Goal: Task Accomplishment & Management: Use online tool/utility

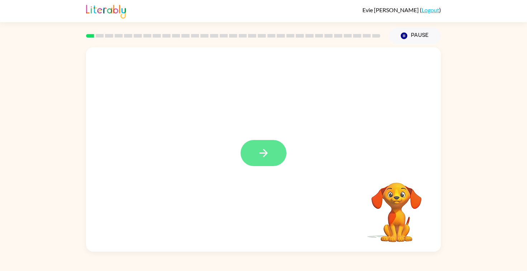
click at [261, 149] on icon "button" at bounding box center [263, 153] width 13 height 13
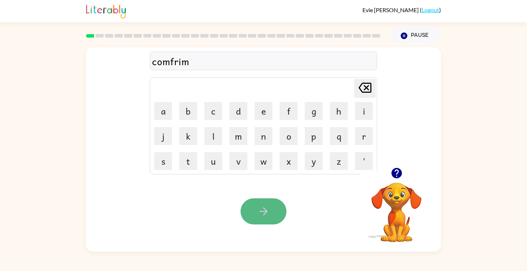
click at [253, 204] on button "button" at bounding box center [264, 212] width 46 height 26
click at [272, 206] on button "button" at bounding box center [264, 212] width 46 height 26
click at [399, 211] on video "Your browser must support playing .mp4 files to use Literably. Please try using…" at bounding box center [397, 208] width 72 height 72
click at [399, 173] on icon "button" at bounding box center [396, 173] width 10 height 10
click at [268, 209] on icon "button" at bounding box center [263, 211] width 13 height 13
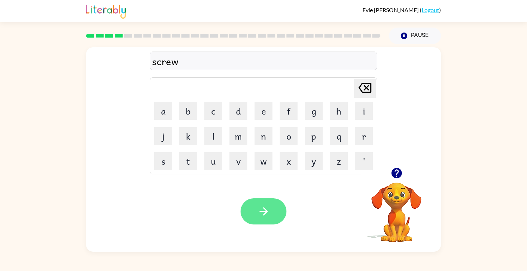
click at [272, 213] on button "button" at bounding box center [264, 212] width 46 height 26
click at [273, 213] on button "button" at bounding box center [264, 212] width 46 height 26
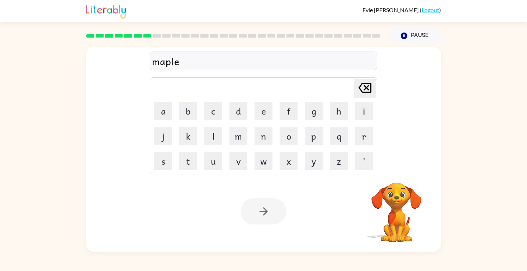
click at [273, 213] on div at bounding box center [264, 212] width 46 height 26
click at [271, 212] on div at bounding box center [264, 212] width 46 height 26
click at [271, 212] on button "button" at bounding box center [264, 212] width 46 height 26
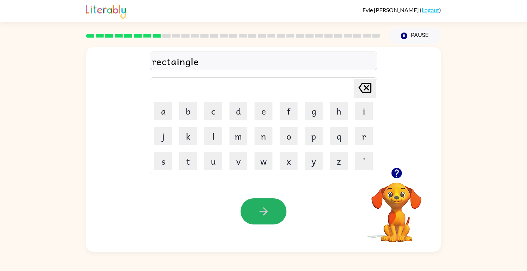
click at [271, 213] on button "button" at bounding box center [264, 212] width 46 height 26
click at [264, 217] on icon "button" at bounding box center [263, 211] width 13 height 13
click at [268, 217] on icon "button" at bounding box center [263, 211] width 13 height 13
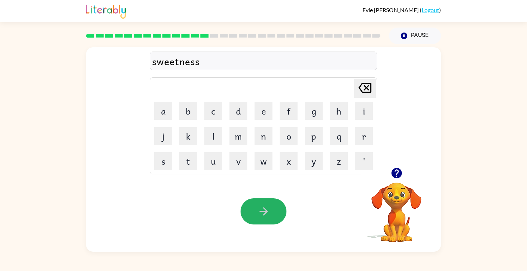
click at [268, 217] on icon "button" at bounding box center [263, 211] width 13 height 13
click at [271, 217] on button "button" at bounding box center [264, 212] width 46 height 26
click at [274, 213] on button "button" at bounding box center [264, 212] width 46 height 26
click at [270, 214] on button "button" at bounding box center [264, 212] width 46 height 26
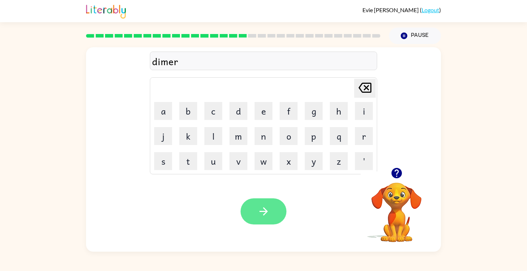
click at [275, 215] on button "button" at bounding box center [264, 212] width 46 height 26
click at [279, 209] on button "button" at bounding box center [264, 212] width 46 height 26
click at [279, 210] on button "button" at bounding box center [264, 212] width 46 height 26
click at [271, 207] on button "button" at bounding box center [264, 212] width 46 height 26
click at [274, 207] on button "button" at bounding box center [264, 212] width 46 height 26
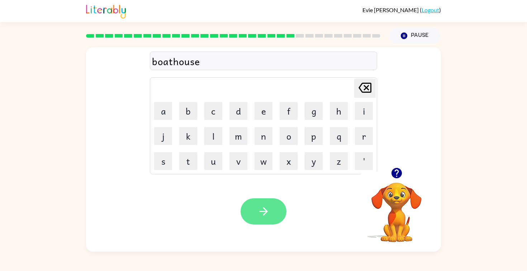
click at [271, 208] on button "button" at bounding box center [264, 212] width 46 height 26
click at [274, 208] on button "button" at bounding box center [264, 212] width 46 height 26
click at [275, 208] on button "button" at bounding box center [264, 212] width 46 height 26
click at [273, 207] on button "button" at bounding box center [264, 212] width 46 height 26
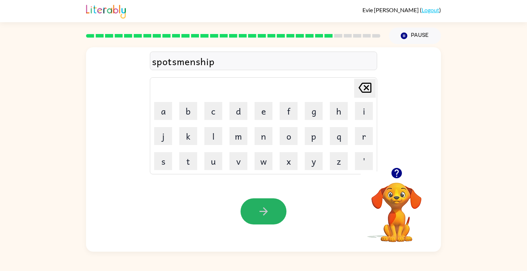
click at [258, 203] on button "button" at bounding box center [264, 212] width 46 height 26
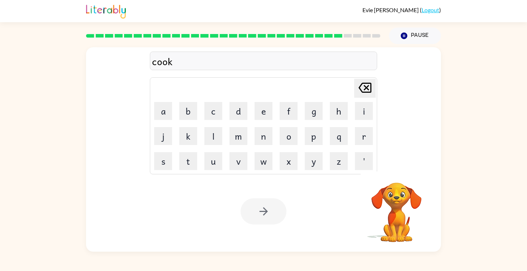
click at [258, 203] on div at bounding box center [264, 212] width 46 height 26
click at [264, 208] on div at bounding box center [264, 212] width 46 height 26
click at [255, 223] on button "button" at bounding box center [264, 212] width 46 height 26
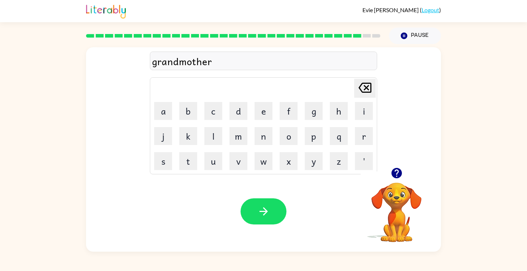
click at [255, 223] on button "button" at bounding box center [264, 212] width 46 height 26
click at [254, 223] on button "button" at bounding box center [264, 212] width 46 height 26
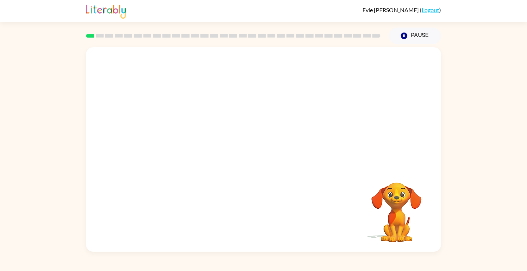
click at [175, 134] on video "Your browser must support playing .mp4 files to use Literably. Please try using…" at bounding box center [263, 107] width 355 height 120
click at [184, 137] on video "Your browser must support playing .mp4 files to use Literably. Please try using…" at bounding box center [263, 107] width 355 height 120
click at [184, 131] on video "Your browser must support playing .mp4 files to use Literably. Please try using…" at bounding box center [263, 107] width 355 height 120
click at [265, 156] on icon "button" at bounding box center [263, 153] width 8 height 8
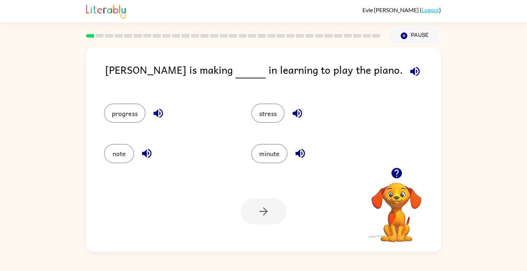
click at [409, 66] on icon "button" at bounding box center [415, 71] width 13 height 13
click at [130, 116] on button "progress" at bounding box center [125, 113] width 42 height 19
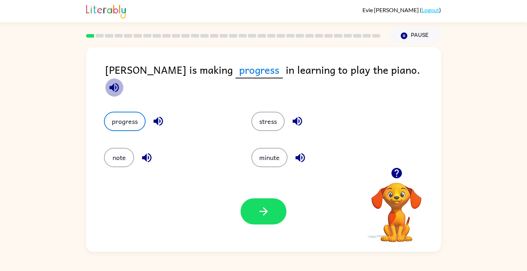
click at [120, 81] on icon "button" at bounding box center [114, 87] width 13 height 13
click at [260, 212] on icon "button" at bounding box center [263, 211] width 13 height 13
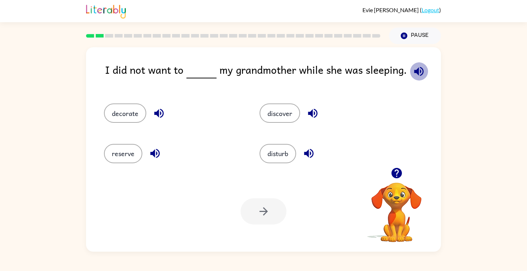
click at [416, 73] on icon "button" at bounding box center [419, 71] width 13 height 13
click at [286, 151] on button "disturb" at bounding box center [278, 153] width 37 height 19
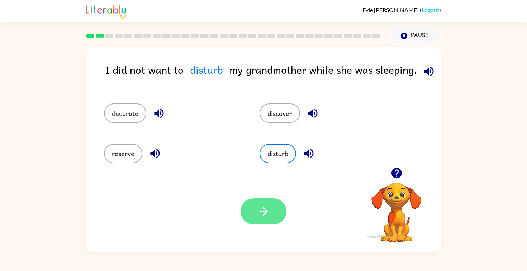
click at [273, 221] on button "button" at bounding box center [264, 212] width 46 height 26
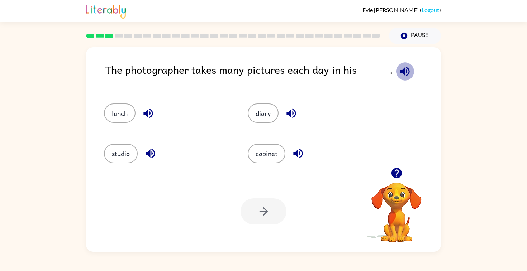
click at [405, 70] on icon "button" at bounding box center [404, 71] width 9 height 9
click at [126, 152] on button "studio" at bounding box center [121, 153] width 34 height 19
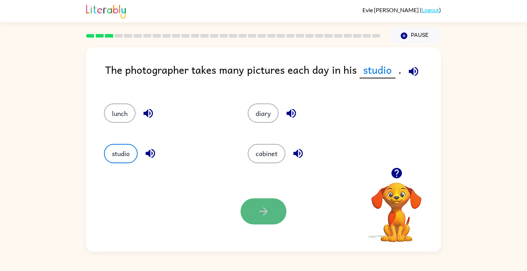
click at [260, 213] on icon "button" at bounding box center [263, 211] width 13 height 13
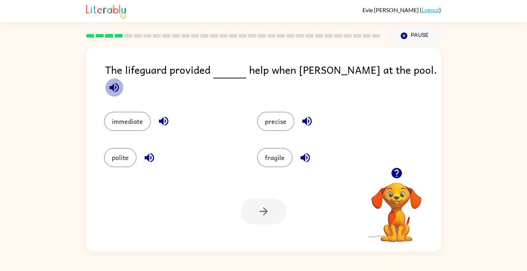
click at [120, 81] on icon "button" at bounding box center [114, 87] width 13 height 13
click at [147, 117] on button "immediate" at bounding box center [127, 121] width 47 height 19
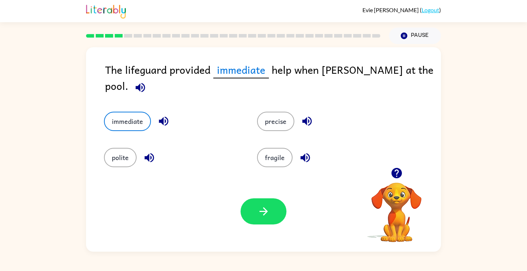
click at [160, 117] on icon "button" at bounding box center [163, 121] width 9 height 9
click at [147, 81] on icon "button" at bounding box center [140, 87] width 13 height 13
click at [162, 115] on icon "button" at bounding box center [163, 121] width 13 height 13
click at [274, 205] on button "button" at bounding box center [264, 212] width 46 height 26
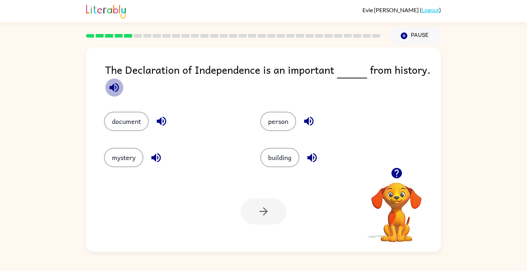
click at [120, 90] on icon "button" at bounding box center [114, 87] width 13 height 13
click at [129, 119] on button "document" at bounding box center [126, 121] width 45 height 19
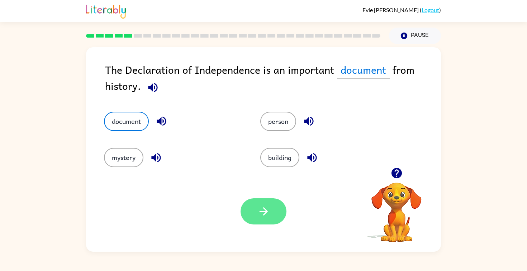
click at [267, 210] on icon "button" at bounding box center [263, 211] width 13 height 13
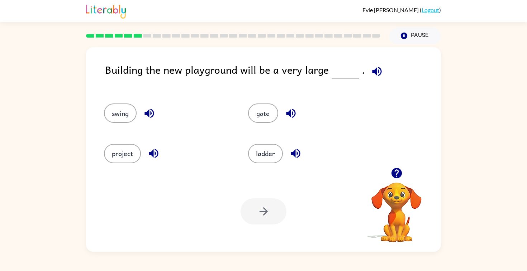
click at [373, 71] on icon "button" at bounding box center [376, 71] width 9 height 9
click at [120, 156] on button "project" at bounding box center [122, 153] width 37 height 19
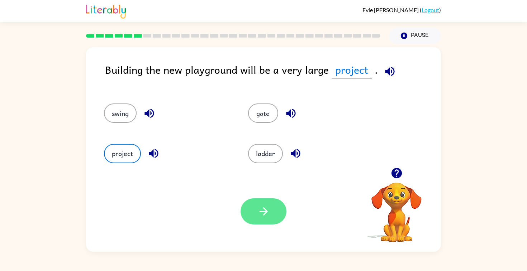
click at [265, 217] on icon "button" at bounding box center [263, 211] width 13 height 13
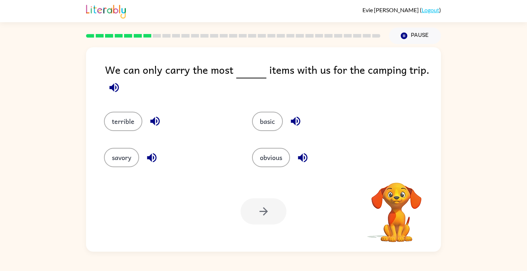
click at [115, 86] on icon "button" at bounding box center [114, 87] width 13 height 13
click at [125, 148] on button "savory" at bounding box center [121, 157] width 35 height 19
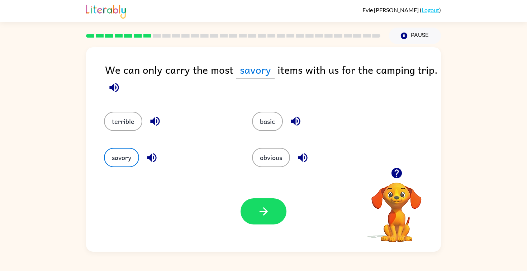
click at [113, 88] on icon "button" at bounding box center [113, 87] width 9 height 9
click at [265, 215] on icon "button" at bounding box center [263, 211] width 13 height 13
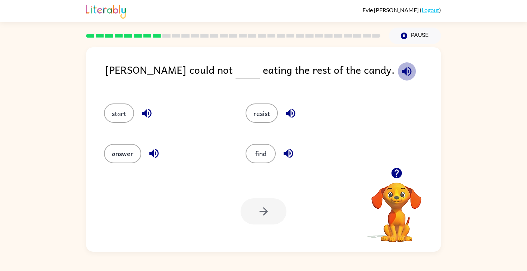
click at [402, 72] on icon "button" at bounding box center [406, 71] width 9 height 9
click at [269, 107] on button "resist" at bounding box center [262, 113] width 32 height 19
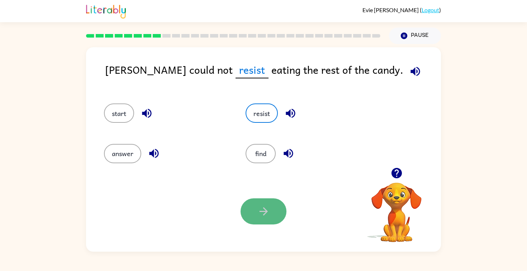
click at [266, 220] on button "button" at bounding box center [264, 212] width 46 height 26
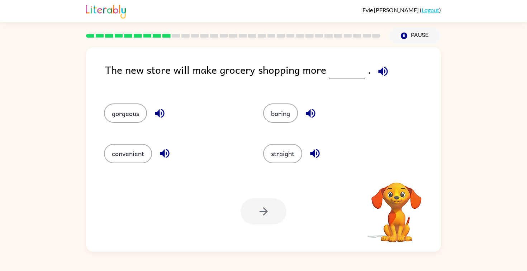
click at [378, 72] on icon "button" at bounding box center [382, 71] width 9 height 9
click at [133, 151] on button "convenient" at bounding box center [128, 153] width 48 height 19
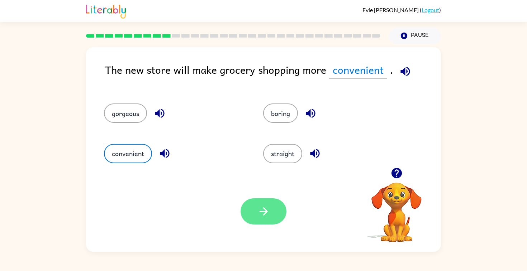
click at [270, 217] on icon "button" at bounding box center [263, 211] width 13 height 13
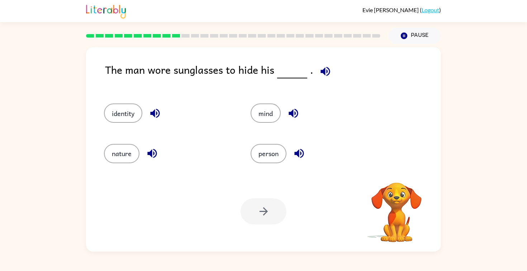
click at [325, 74] on icon "button" at bounding box center [324, 71] width 9 height 9
click at [127, 113] on button "identity" at bounding box center [123, 113] width 38 height 19
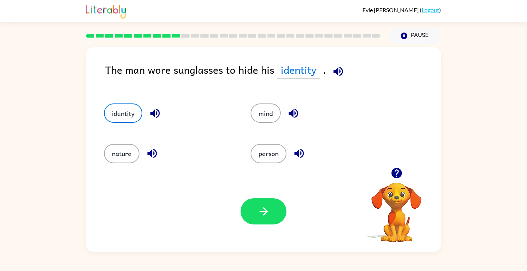
click at [238, 209] on div "Your browser must support playing .mp4 files to use Literably. Please try using…" at bounding box center [263, 211] width 355 height 81
click at [249, 207] on button "button" at bounding box center [264, 212] width 46 height 26
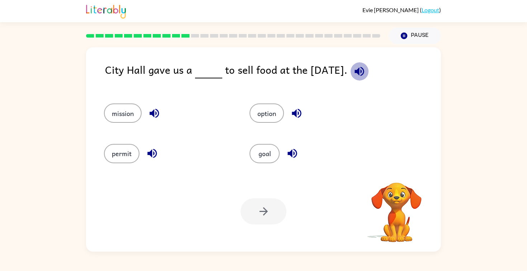
click at [362, 77] on icon "button" at bounding box center [359, 71] width 13 height 13
click at [124, 116] on button "mission" at bounding box center [123, 113] width 38 height 19
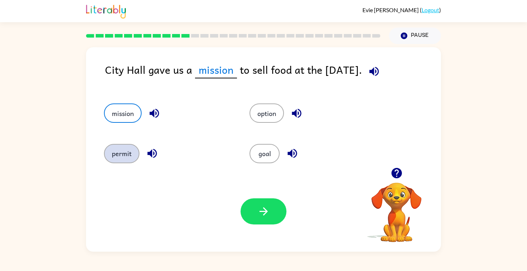
click at [129, 152] on button "permit" at bounding box center [121, 153] width 35 height 19
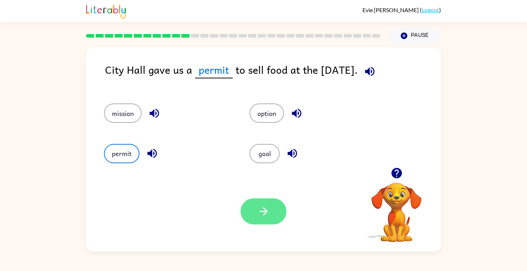
click at [244, 204] on button "button" at bounding box center [264, 212] width 46 height 26
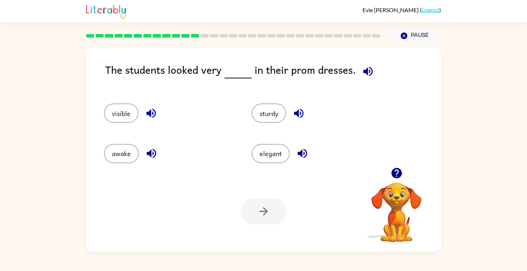
click at [362, 68] on icon "button" at bounding box center [368, 71] width 13 height 13
click at [291, 155] on div "elegant" at bounding box center [317, 153] width 131 height 19
click at [279, 152] on button "elegant" at bounding box center [271, 153] width 38 height 19
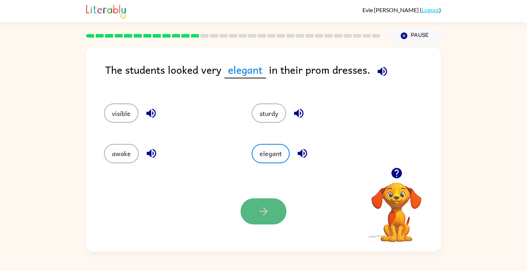
click at [276, 220] on button "button" at bounding box center [264, 212] width 46 height 26
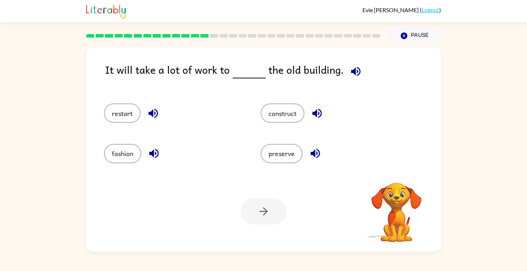
click at [355, 70] on icon "button" at bounding box center [356, 71] width 13 height 13
click at [291, 105] on button "construct" at bounding box center [283, 113] width 44 height 19
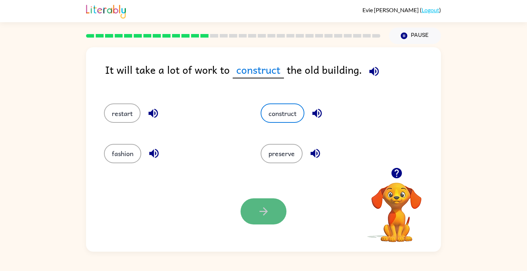
click at [267, 210] on icon "button" at bounding box center [263, 211] width 13 height 13
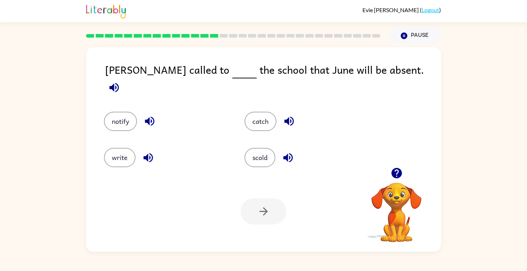
click at [395, 59] on div "[PERSON_NAME] called to the school that June will be absent. notify catch write…" at bounding box center [263, 149] width 355 height 205
click at [395, 62] on div "[PERSON_NAME] called to the school that June will be absent." at bounding box center [273, 80] width 336 height 36
click at [120, 81] on icon "button" at bounding box center [114, 87] width 13 height 13
click at [124, 125] on div "notify" at bounding box center [160, 116] width 141 height 36
click at [122, 115] on button "notify" at bounding box center [120, 121] width 33 height 19
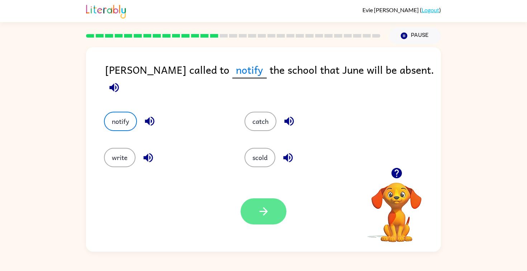
click at [266, 219] on button "button" at bounding box center [264, 212] width 46 height 26
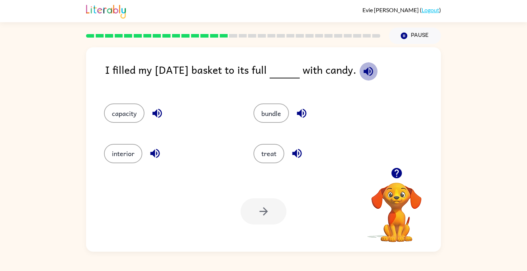
click at [371, 72] on button "button" at bounding box center [368, 71] width 18 height 18
click at [156, 113] on icon "button" at bounding box center [156, 113] width 9 height 9
click at [400, 32] on icon "Pause" at bounding box center [404, 36] width 8 height 8
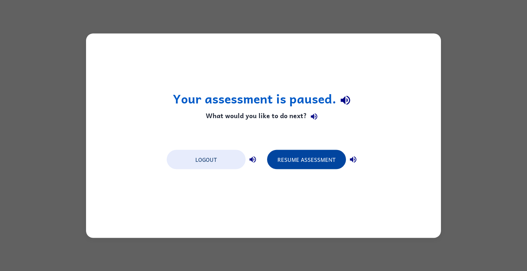
click at [311, 154] on button "Resume Assessment" at bounding box center [306, 159] width 79 height 19
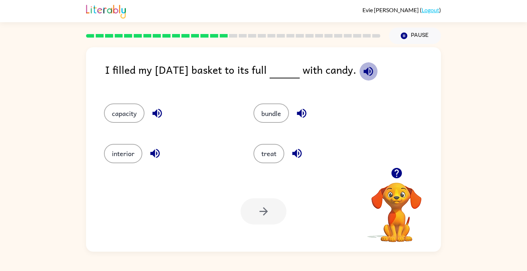
click at [373, 71] on icon "button" at bounding box center [367, 71] width 9 height 9
click at [305, 113] on icon "button" at bounding box center [301, 113] width 13 height 13
click at [151, 108] on icon "button" at bounding box center [157, 113] width 13 height 13
click at [157, 153] on icon "button" at bounding box center [155, 153] width 13 height 13
click at [278, 113] on button "bundle" at bounding box center [270, 113] width 35 height 19
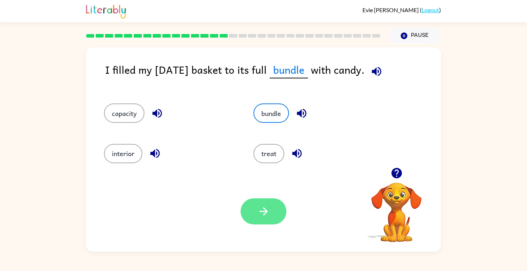
click at [263, 223] on button "button" at bounding box center [264, 212] width 46 height 26
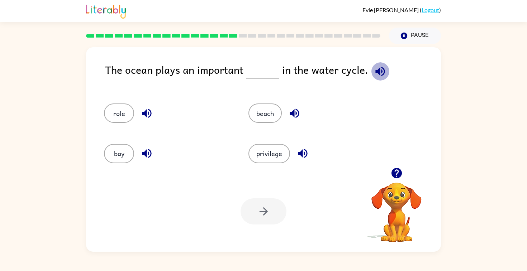
click at [377, 66] on icon "button" at bounding box center [380, 71] width 13 height 13
click at [122, 114] on button "role" at bounding box center [119, 113] width 30 height 19
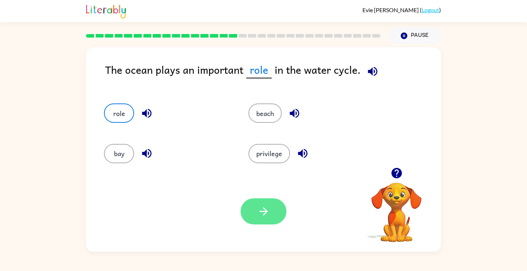
click at [274, 220] on button "button" at bounding box center [264, 212] width 46 height 26
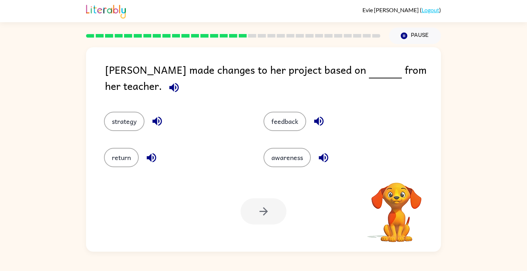
click at [179, 83] on icon "button" at bounding box center [173, 87] width 9 height 9
click at [150, 158] on icon "button" at bounding box center [151, 158] width 13 height 13
click at [158, 117] on icon "button" at bounding box center [156, 121] width 9 height 9
click at [323, 154] on icon "button" at bounding box center [323, 157] width 9 height 9
click at [317, 117] on icon "button" at bounding box center [318, 121] width 9 height 9
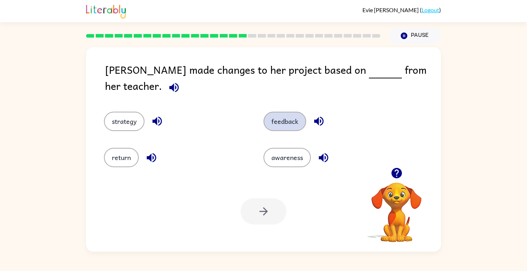
click at [278, 117] on button "feedback" at bounding box center [284, 121] width 43 height 19
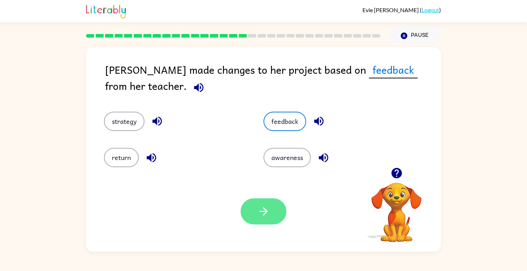
click at [261, 215] on icon "button" at bounding box center [263, 211] width 13 height 13
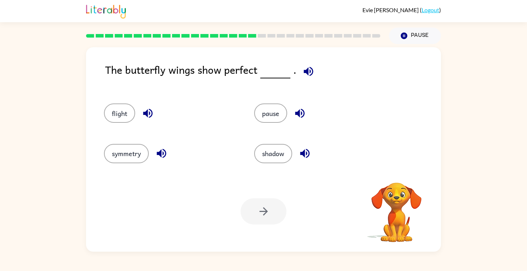
click at [308, 70] on icon "button" at bounding box center [308, 71] width 13 height 13
click at [134, 149] on button "symmetry" at bounding box center [126, 153] width 45 height 19
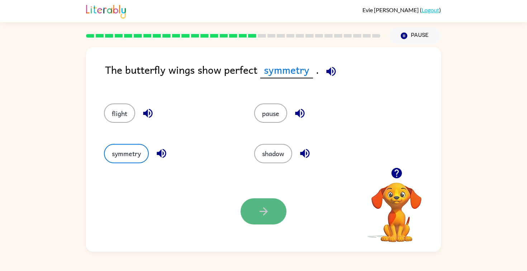
click at [261, 223] on button "button" at bounding box center [264, 212] width 46 height 26
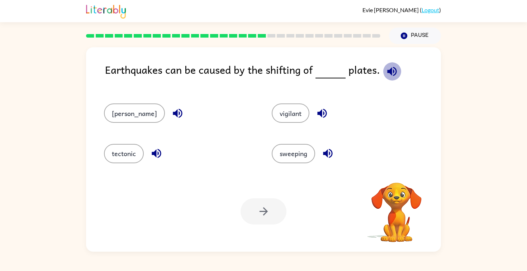
click at [390, 69] on icon "button" at bounding box center [391, 71] width 9 height 9
click at [136, 153] on button "tectonic" at bounding box center [124, 153] width 40 height 19
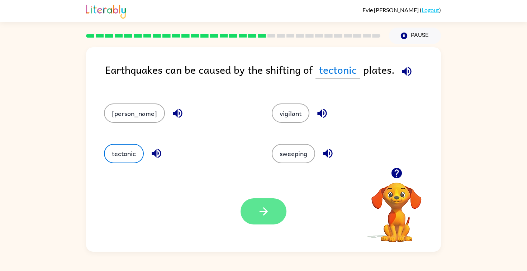
click at [267, 219] on button "button" at bounding box center [264, 212] width 46 height 26
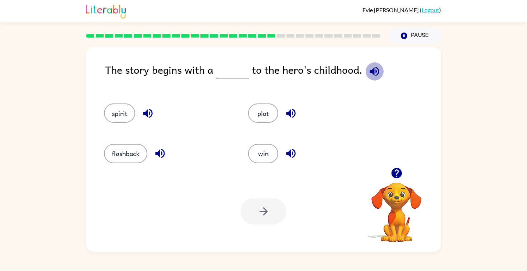
click at [368, 71] on icon "button" at bounding box center [374, 71] width 13 height 13
click at [140, 149] on button "flashback" at bounding box center [125, 153] width 43 height 19
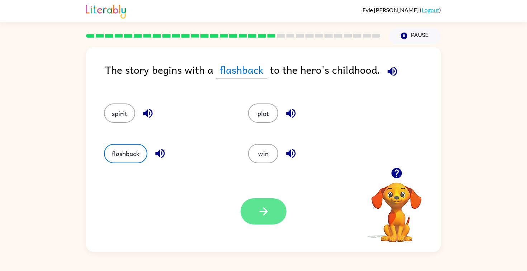
click at [271, 208] on button "button" at bounding box center [264, 212] width 46 height 26
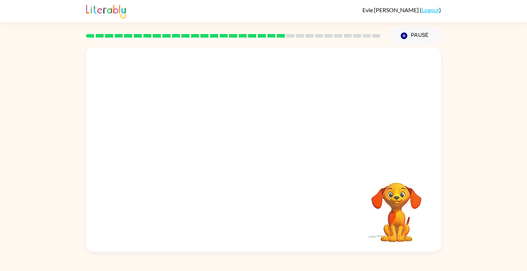
click at [201, 144] on video "Your browser must support playing .mp4 files to use Literably. Please try using…" at bounding box center [263, 107] width 355 height 120
click at [261, 155] on icon "button" at bounding box center [263, 153] width 13 height 13
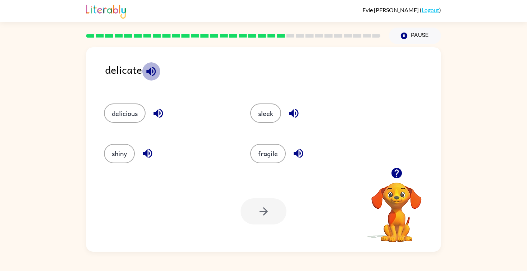
click at [147, 73] on icon "button" at bounding box center [151, 71] width 13 height 13
click at [280, 146] on button "fragile" at bounding box center [267, 153] width 35 height 19
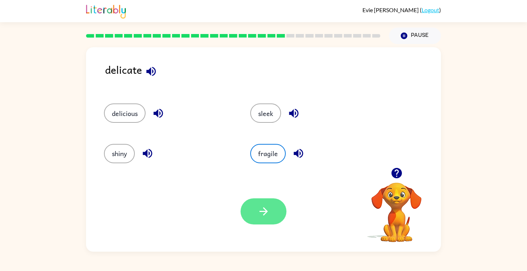
click at [272, 220] on button "button" at bounding box center [264, 212] width 46 height 26
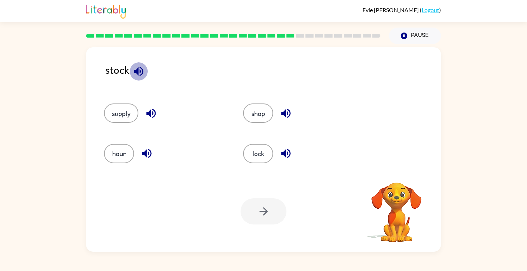
click at [137, 70] on icon "button" at bounding box center [138, 71] width 9 height 9
click at [126, 105] on button "supply" at bounding box center [121, 113] width 34 height 19
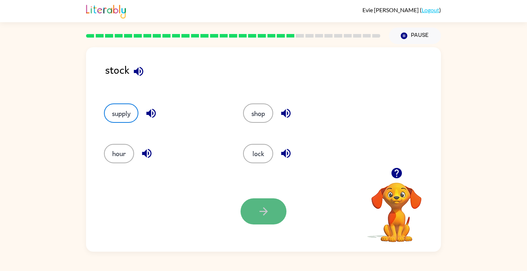
click at [259, 211] on icon "button" at bounding box center [263, 211] width 13 height 13
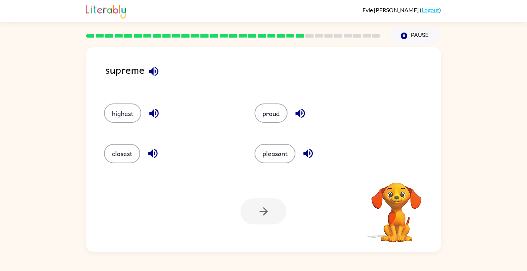
click at [154, 59] on div "supreme highest proud closest pleasant Your browser must support playing .mp4 f…" at bounding box center [263, 149] width 355 height 205
click at [156, 70] on icon "button" at bounding box center [153, 71] width 13 height 13
click at [150, 110] on icon "button" at bounding box center [154, 113] width 13 height 13
click at [153, 159] on icon "button" at bounding box center [153, 153] width 13 height 13
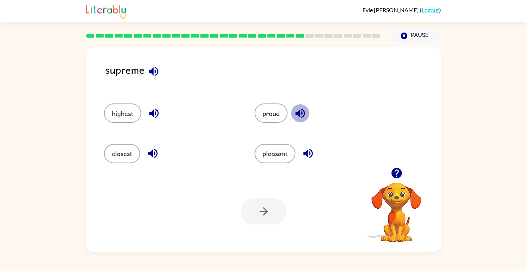
click at [304, 114] on icon "button" at bounding box center [300, 113] width 13 height 13
click at [308, 147] on button "button" at bounding box center [308, 153] width 18 height 18
click at [281, 152] on button "pleasant" at bounding box center [275, 153] width 41 height 19
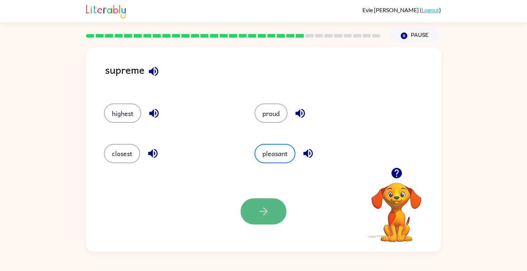
click at [269, 211] on icon "button" at bounding box center [263, 211] width 13 height 13
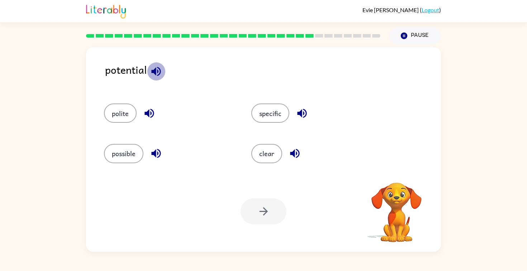
click at [153, 75] on icon "button" at bounding box center [156, 71] width 13 height 13
click at [152, 101] on div "polite" at bounding box center [163, 110] width 147 height 40
click at [151, 117] on icon "button" at bounding box center [148, 113] width 9 height 9
click at [155, 156] on icon "button" at bounding box center [155, 153] width 9 height 9
click at [294, 111] on button "button" at bounding box center [302, 113] width 18 height 18
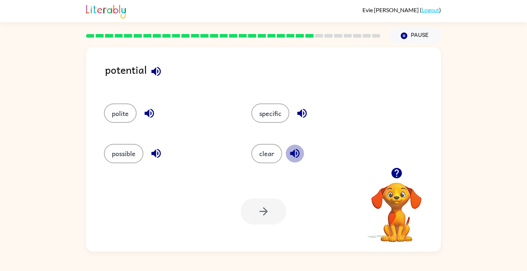
click at [293, 151] on icon "button" at bounding box center [294, 153] width 9 height 9
click at [289, 153] on icon "button" at bounding box center [295, 153] width 13 height 13
click at [108, 110] on button "polite" at bounding box center [120, 113] width 33 height 19
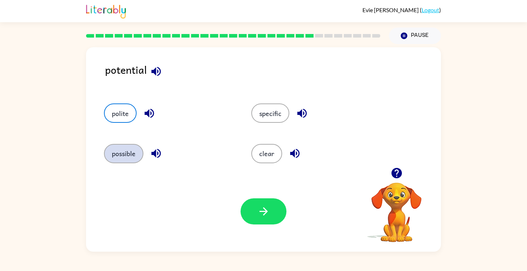
click at [123, 156] on button "possible" at bounding box center [123, 153] width 39 height 19
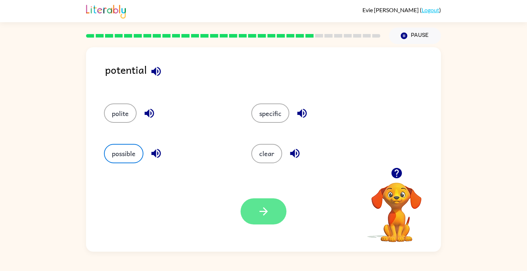
click at [249, 207] on button "button" at bounding box center [264, 212] width 46 height 26
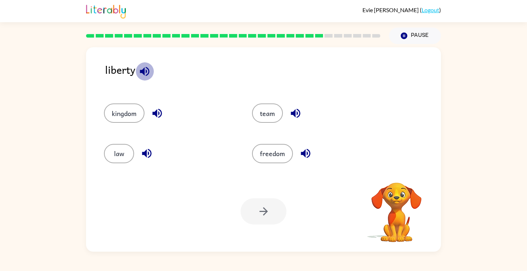
click at [145, 76] on icon "button" at bounding box center [144, 71] width 13 height 13
click at [156, 114] on icon "button" at bounding box center [156, 113] width 9 height 9
click at [146, 154] on icon "button" at bounding box center [146, 153] width 9 height 9
click at [287, 111] on button "button" at bounding box center [295, 113] width 18 height 18
click at [307, 153] on icon "button" at bounding box center [305, 153] width 13 height 13
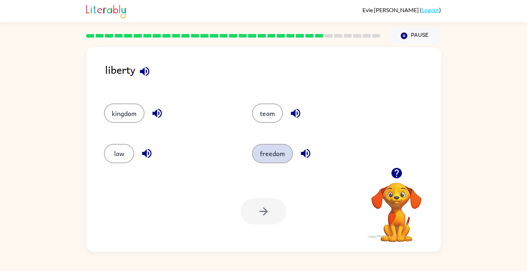
click at [266, 153] on button "freedom" at bounding box center [272, 153] width 41 height 19
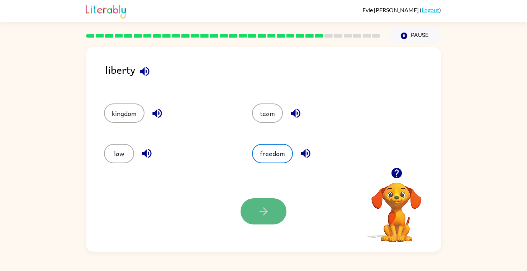
click at [266, 214] on icon "button" at bounding box center [263, 211] width 13 height 13
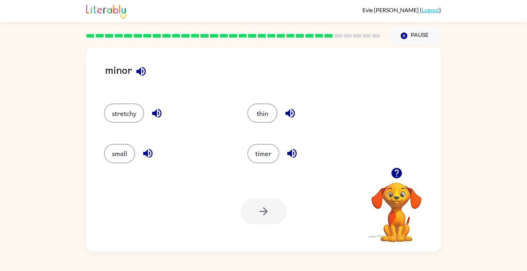
click at [143, 73] on icon "button" at bounding box center [141, 71] width 13 height 13
click at [158, 117] on icon "button" at bounding box center [157, 113] width 13 height 13
click at [152, 153] on icon "button" at bounding box center [147, 153] width 9 height 9
click at [283, 110] on button "button" at bounding box center [290, 113] width 18 height 18
click at [292, 153] on icon "button" at bounding box center [291, 153] width 9 height 9
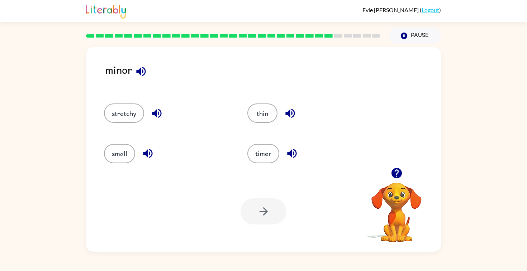
click at [256, 100] on div "thin" at bounding box center [305, 110] width 143 height 40
click at [260, 114] on button "thin" at bounding box center [262, 113] width 30 height 19
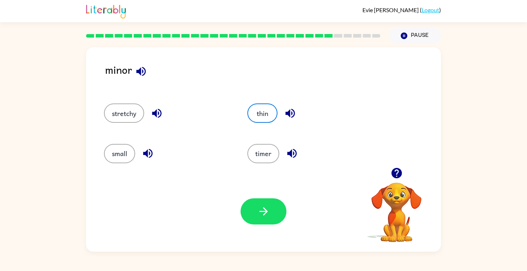
click at [135, 151] on div "small" at bounding box center [167, 153] width 127 height 19
click at [118, 152] on button "small" at bounding box center [119, 153] width 31 height 19
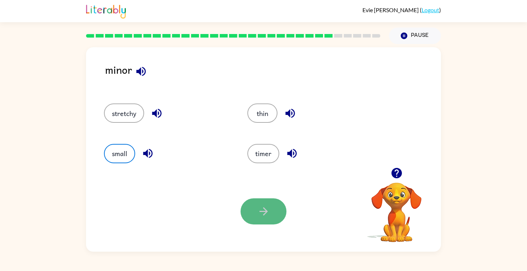
click at [249, 208] on button "button" at bounding box center [264, 212] width 46 height 26
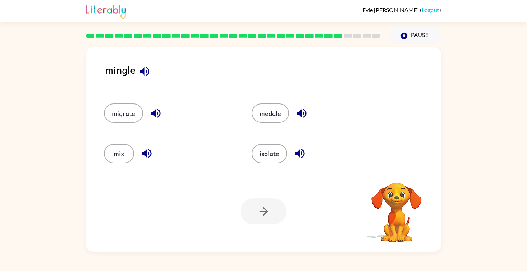
click at [142, 72] on icon "button" at bounding box center [144, 71] width 9 height 9
click at [143, 73] on icon "button" at bounding box center [144, 71] width 9 height 9
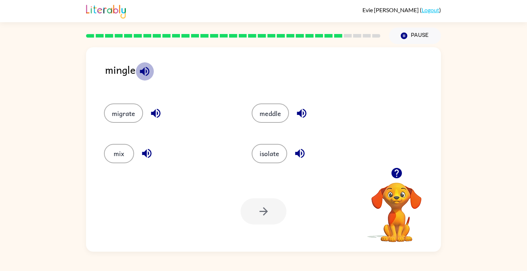
click at [143, 73] on icon "button" at bounding box center [144, 71] width 9 height 9
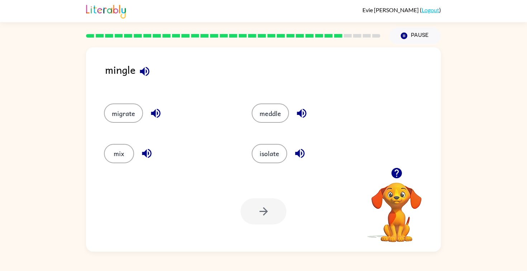
click at [143, 73] on icon "button" at bounding box center [144, 71] width 9 height 9
click at [144, 73] on icon "button" at bounding box center [144, 71] width 9 height 9
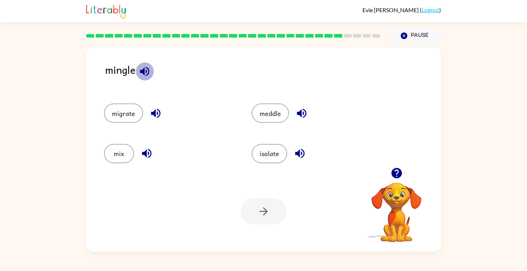
click at [145, 74] on icon "button" at bounding box center [144, 71] width 13 height 13
click at [156, 113] on icon "button" at bounding box center [155, 113] width 13 height 13
click at [149, 146] on button "button" at bounding box center [147, 153] width 18 height 18
click at [296, 116] on icon "button" at bounding box center [301, 113] width 13 height 13
click at [299, 154] on icon "button" at bounding box center [299, 153] width 9 height 9
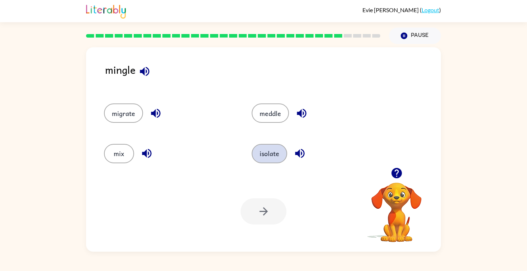
click at [263, 153] on button "isolate" at bounding box center [269, 153] width 35 height 19
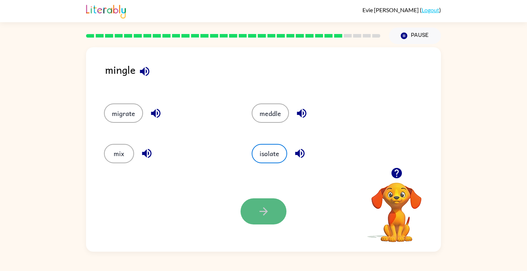
click at [264, 219] on button "button" at bounding box center [264, 212] width 46 height 26
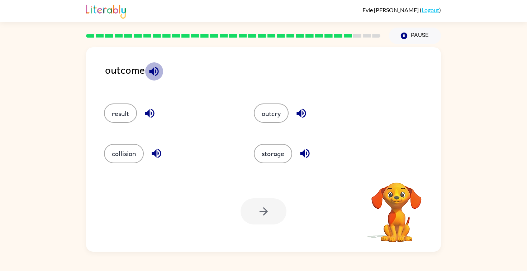
click at [156, 71] on icon "button" at bounding box center [154, 71] width 13 height 13
click at [153, 111] on icon "button" at bounding box center [149, 113] width 9 height 9
click at [156, 158] on icon "button" at bounding box center [156, 153] width 13 height 13
click at [128, 111] on button "result" at bounding box center [120, 113] width 33 height 19
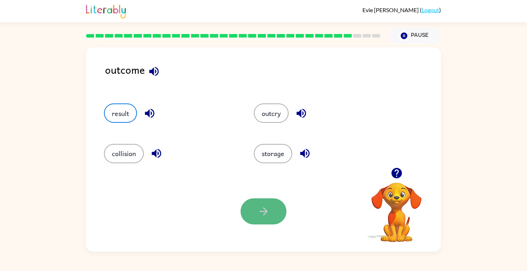
click at [258, 211] on icon "button" at bounding box center [263, 211] width 13 height 13
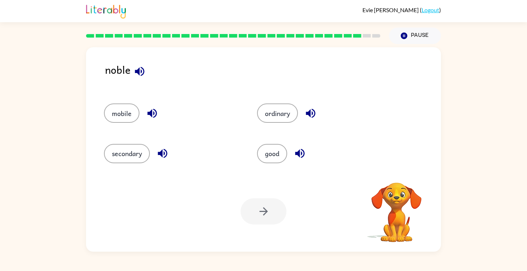
click at [139, 74] on icon "button" at bounding box center [139, 71] width 9 height 9
click at [140, 76] on icon "button" at bounding box center [139, 71] width 13 height 13
click at [151, 109] on icon "button" at bounding box center [152, 113] width 13 height 13
click at [165, 149] on icon "button" at bounding box center [162, 153] width 13 height 13
click at [313, 114] on icon "button" at bounding box center [310, 113] width 13 height 13
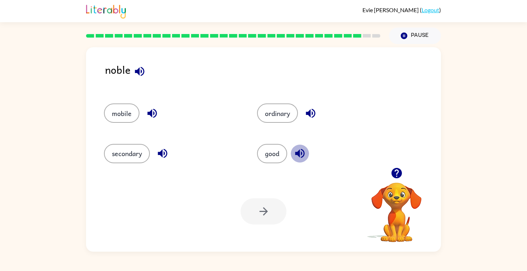
click at [301, 153] on icon "button" at bounding box center [300, 153] width 13 height 13
click at [282, 153] on button "good" at bounding box center [272, 153] width 30 height 19
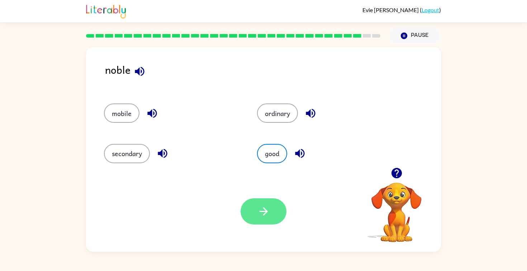
click at [272, 217] on button "button" at bounding box center [264, 212] width 46 height 26
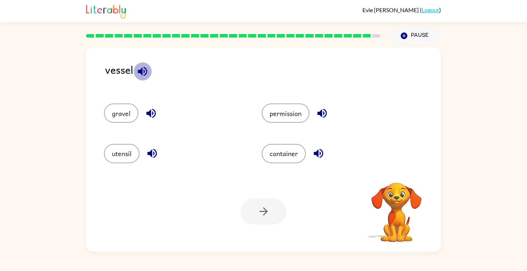
click at [141, 73] on icon "button" at bounding box center [142, 71] width 9 height 9
click at [142, 76] on icon "button" at bounding box center [142, 71] width 13 height 13
click at [152, 113] on icon "button" at bounding box center [150, 113] width 9 height 9
click at [159, 150] on button "button" at bounding box center [152, 153] width 18 height 18
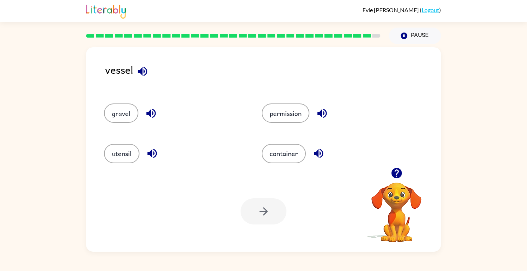
click at [320, 108] on icon "button" at bounding box center [322, 113] width 13 height 13
click at [319, 158] on icon "button" at bounding box center [318, 153] width 13 height 13
click at [291, 155] on button "container" at bounding box center [284, 153] width 44 height 19
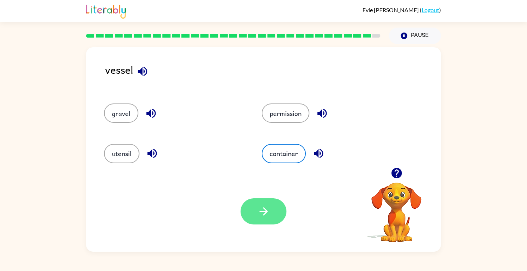
click at [274, 218] on button "button" at bounding box center [264, 212] width 46 height 26
